Goal: Information Seeking & Learning: Check status

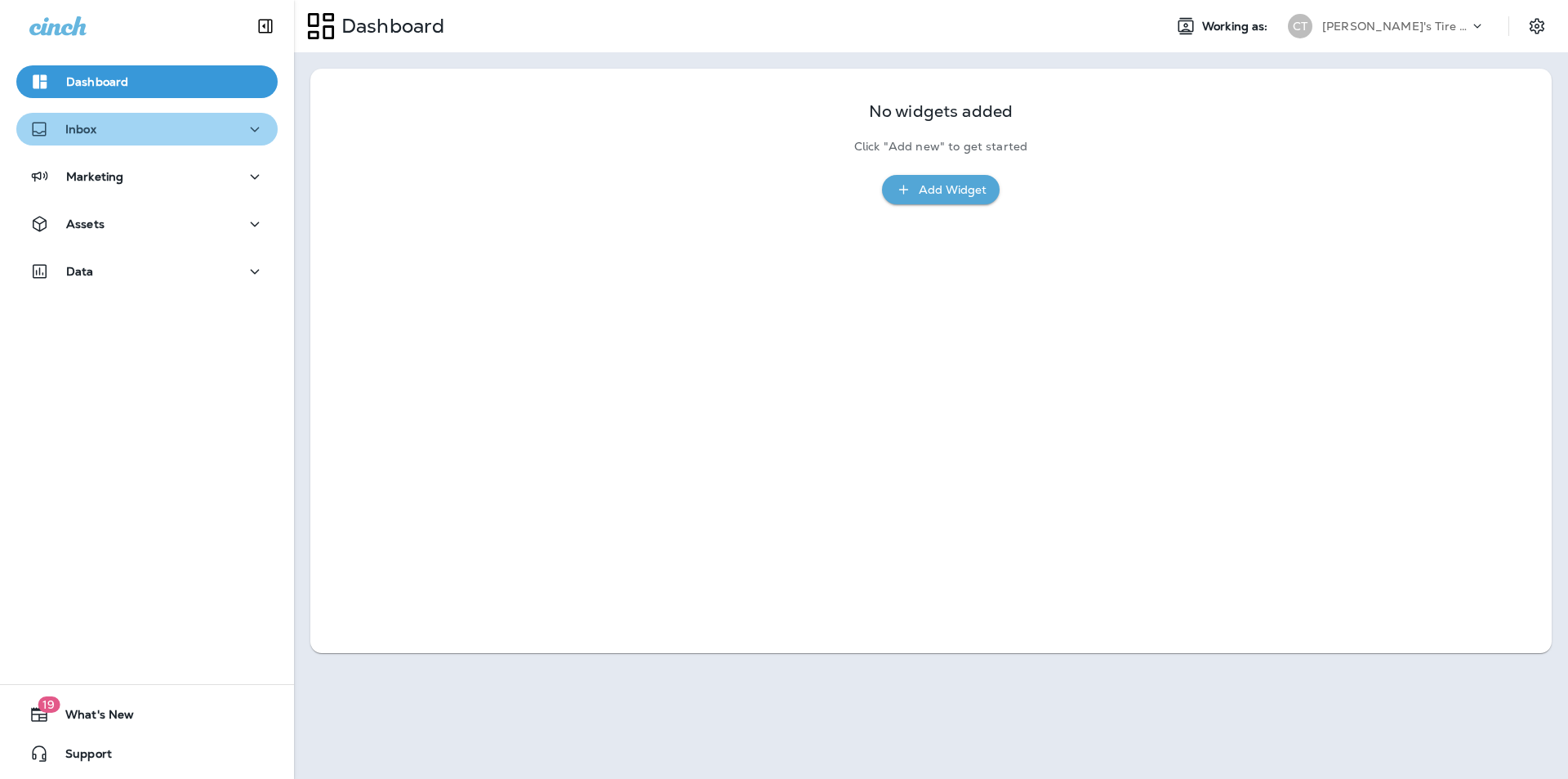
click at [152, 127] on div "Inbox" at bounding box center [147, 130] width 235 height 21
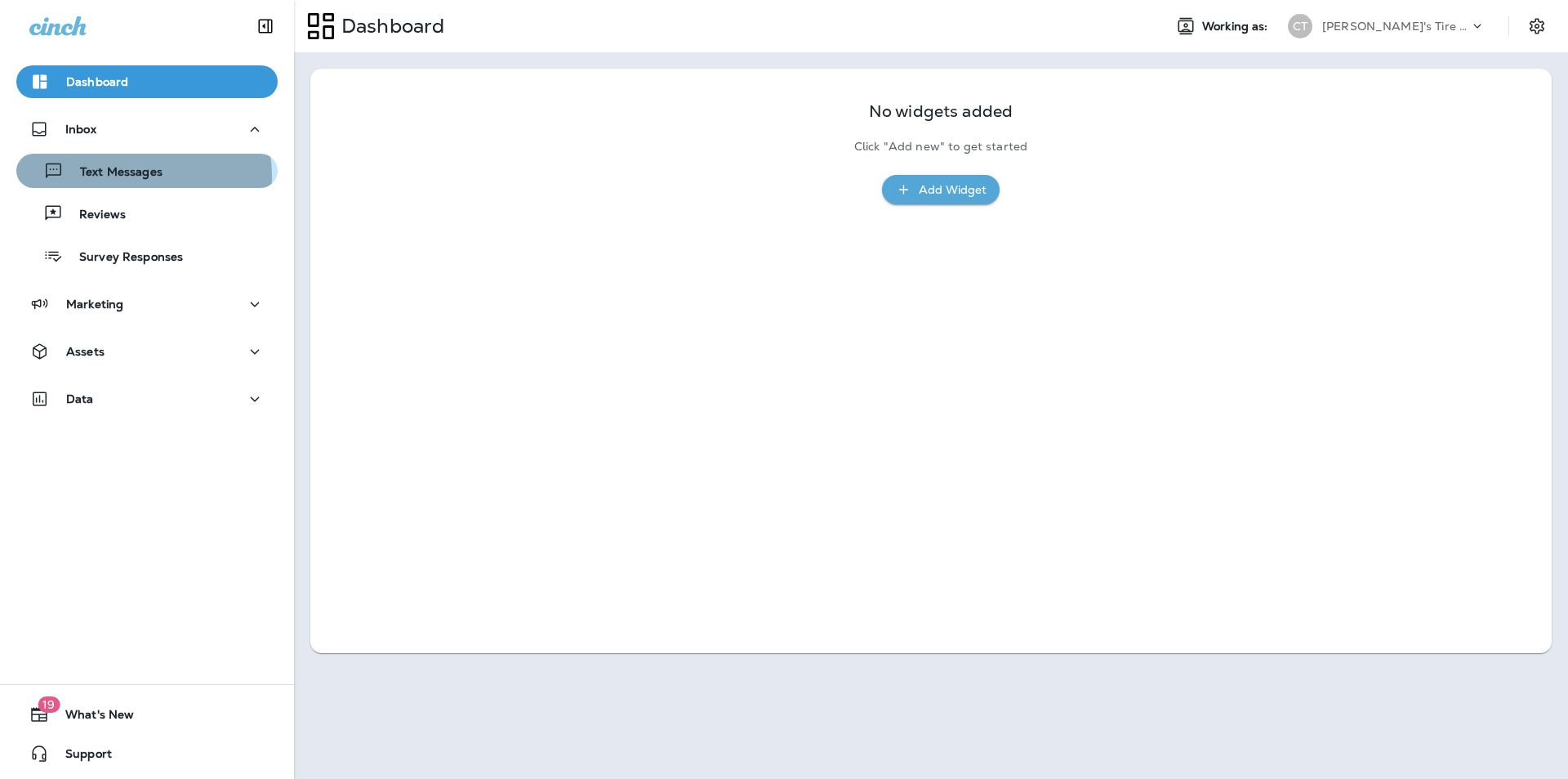
click at [130, 176] on p "Text Messages" at bounding box center [113, 172] width 99 height 16
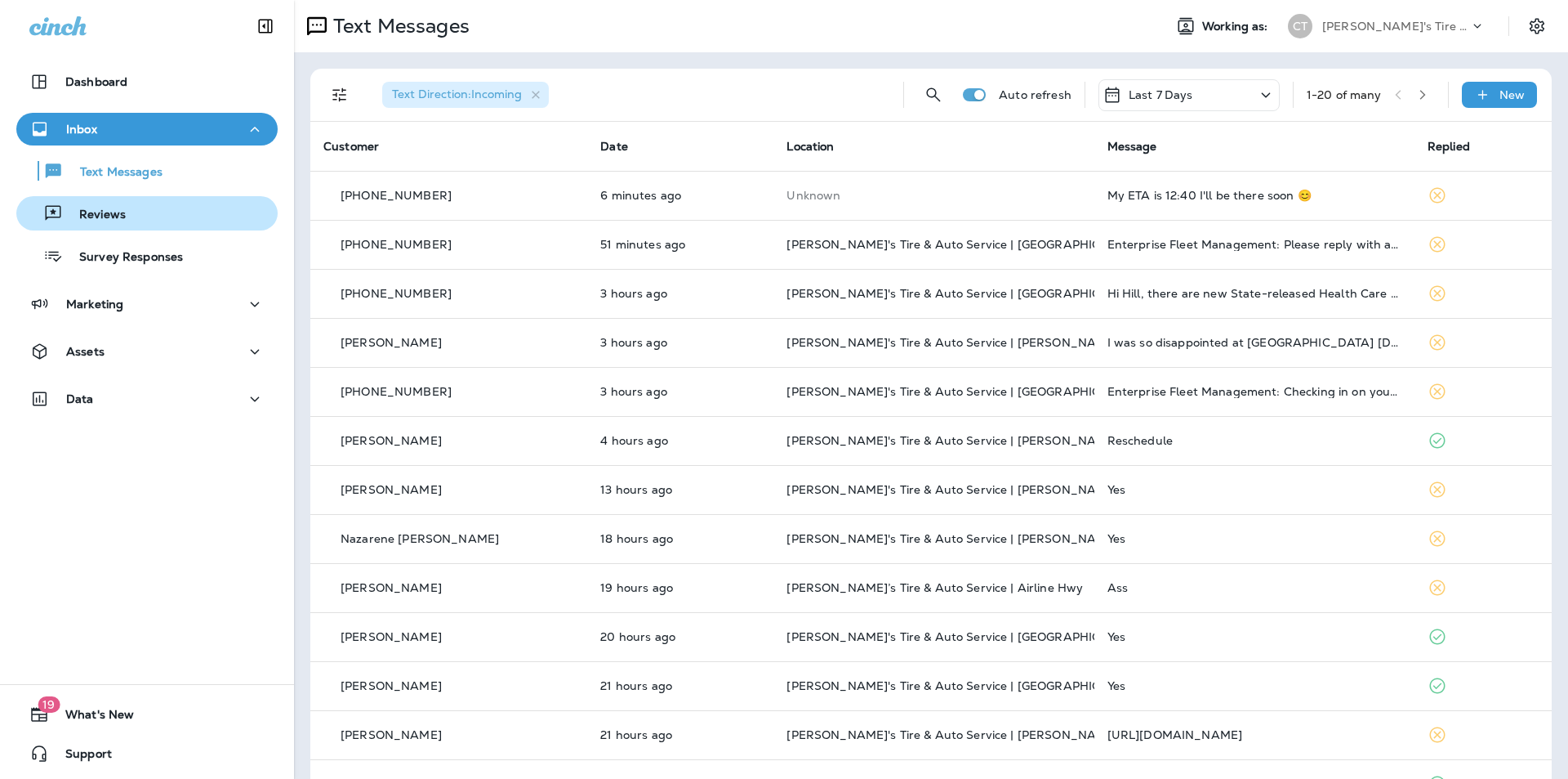
click at [137, 212] on div "Reviews" at bounding box center [147, 214] width 248 height 25
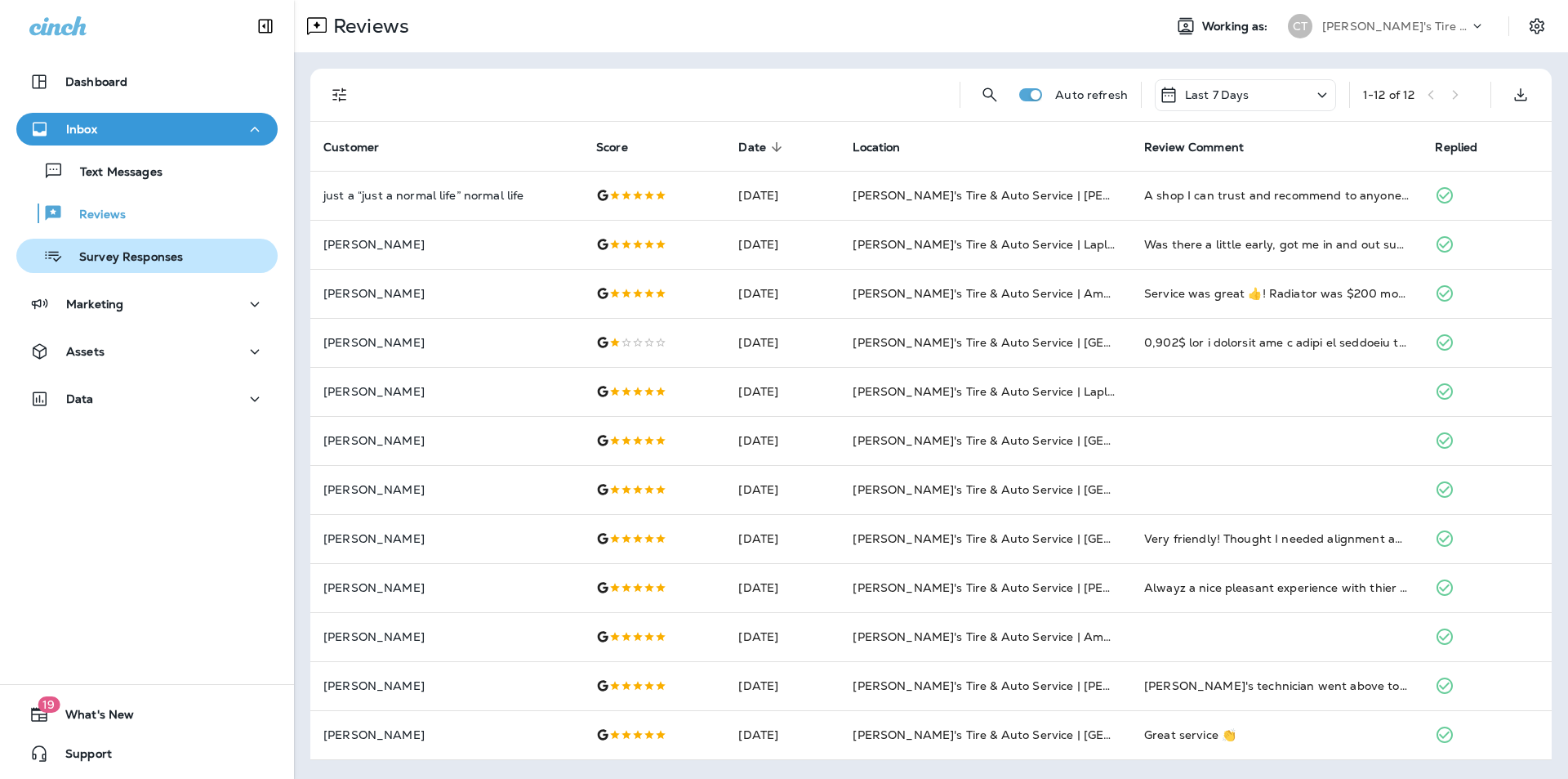
click at [137, 251] on p "Survey Responses" at bounding box center [123, 257] width 120 height 16
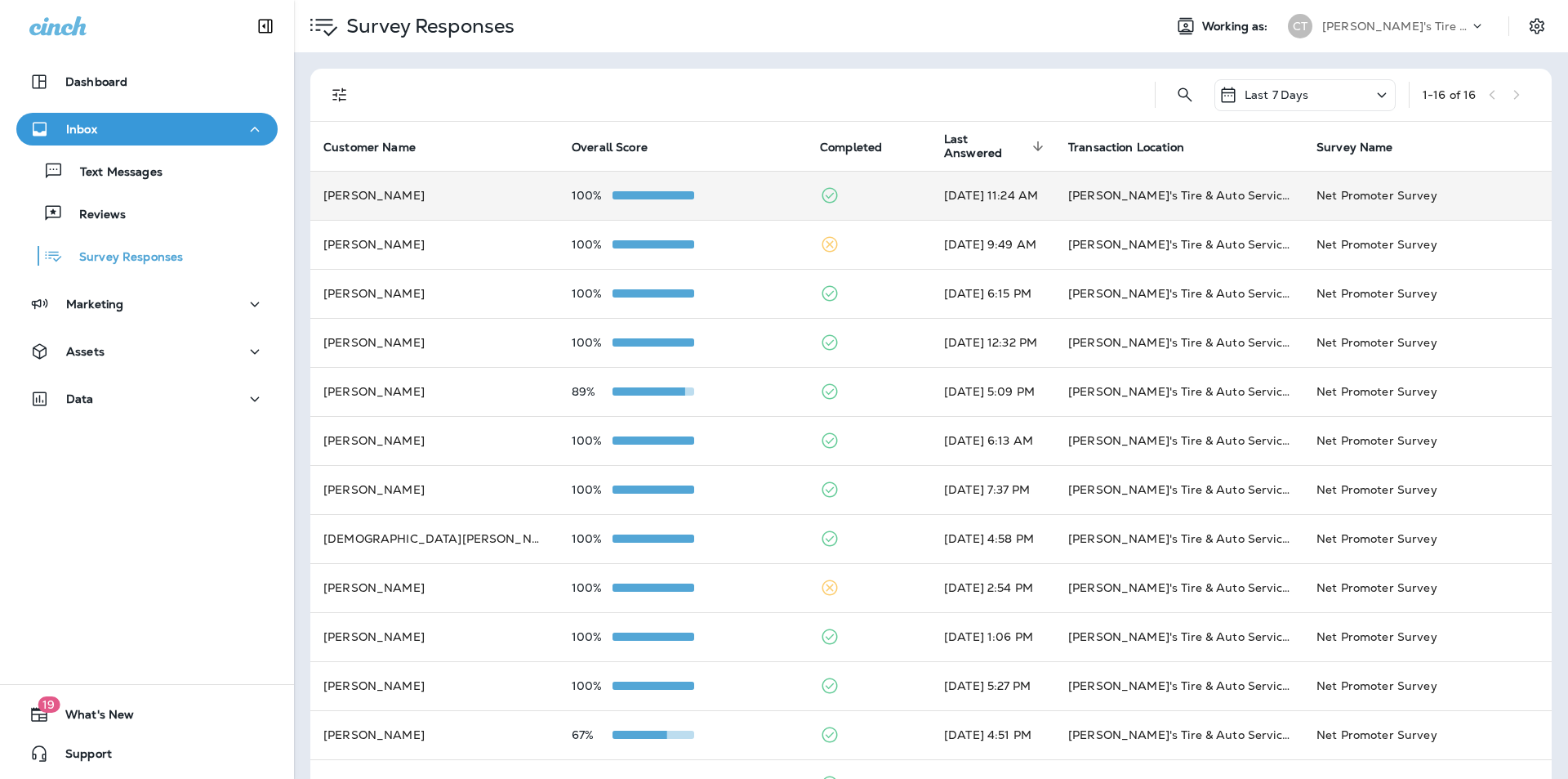
click at [857, 187] on td at bounding box center [869, 195] width 125 height 49
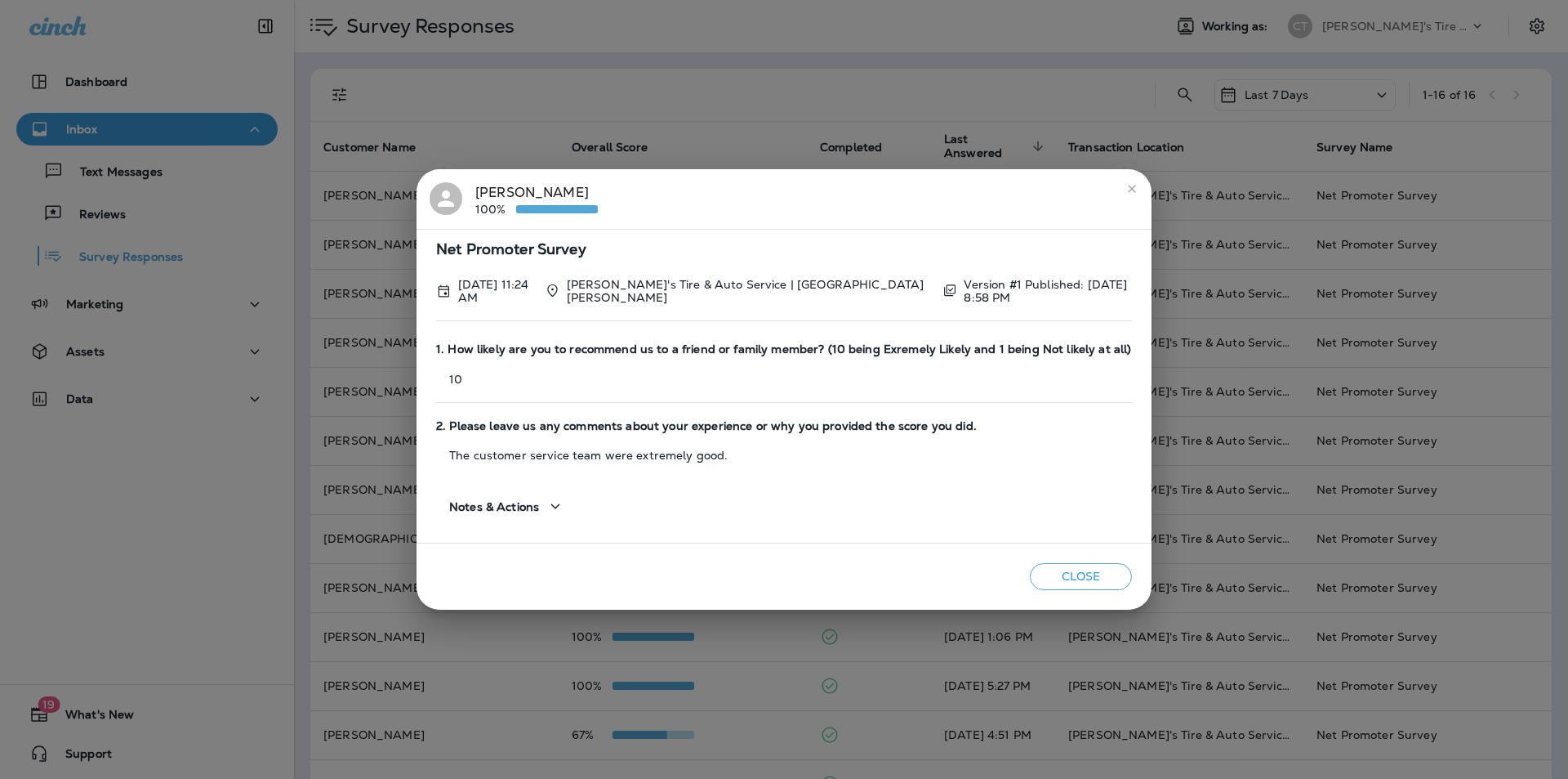
click at [1128, 190] on icon "close" at bounding box center [1132, 189] width 13 height 13
